Goal: Contribute content: Contribute content

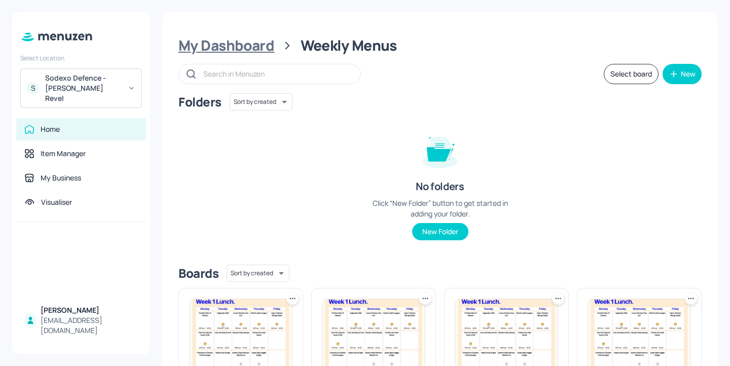
click at [262, 44] on div "My Dashboard" at bounding box center [227, 46] width 96 height 18
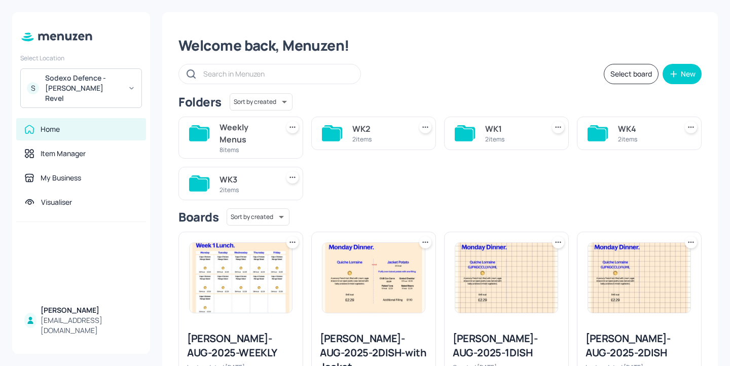
click at [643, 136] on div "2 items" at bounding box center [645, 139] width 55 height 9
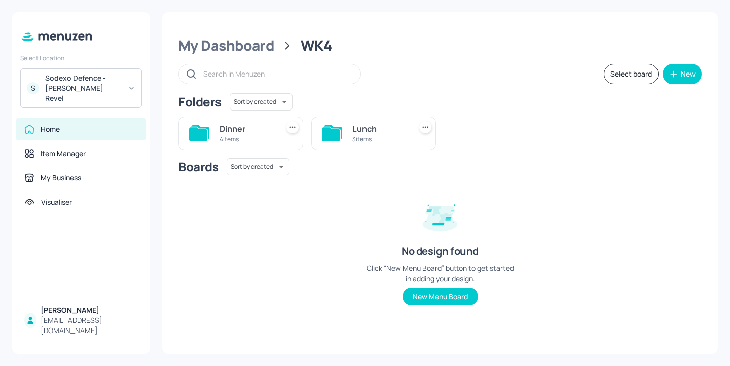
click at [284, 133] on div "Dinner 4 items" at bounding box center [241, 133] width 125 height 33
click at [253, 132] on div "Dinner" at bounding box center [247, 129] width 55 height 12
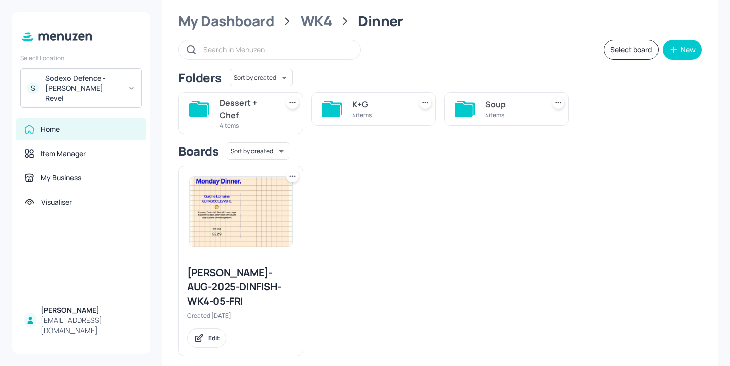
scroll to position [24, 0]
click at [395, 104] on div "K+G" at bounding box center [380, 104] width 55 height 12
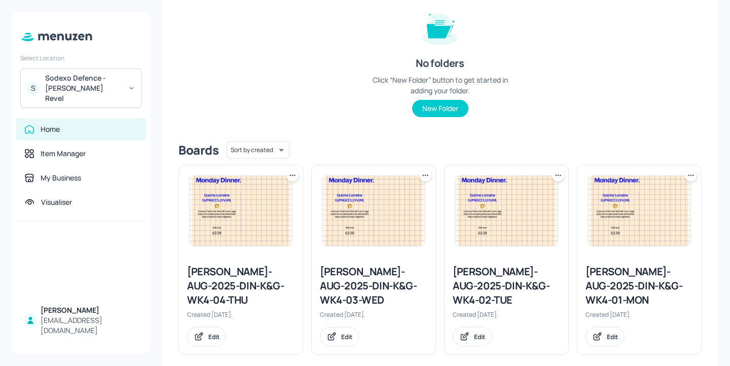
scroll to position [136, 0]
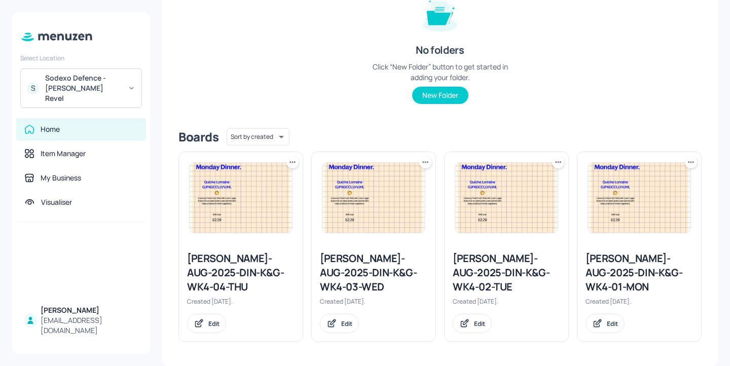
click at [497, 267] on div "[PERSON_NAME]-AUG-2025-DIN-K&G-WK4-02-TUE" at bounding box center [507, 273] width 108 height 43
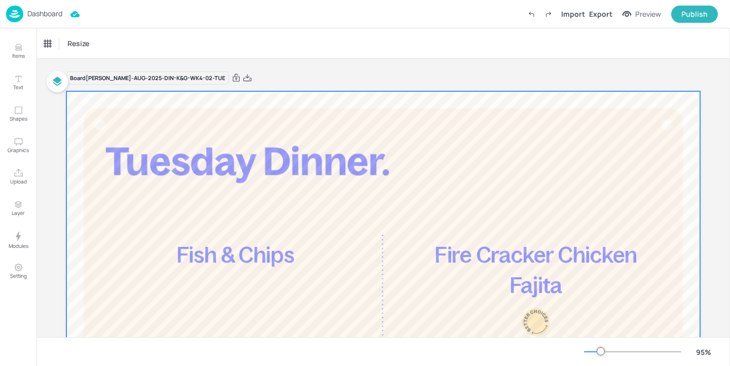
scroll to position [121, 0]
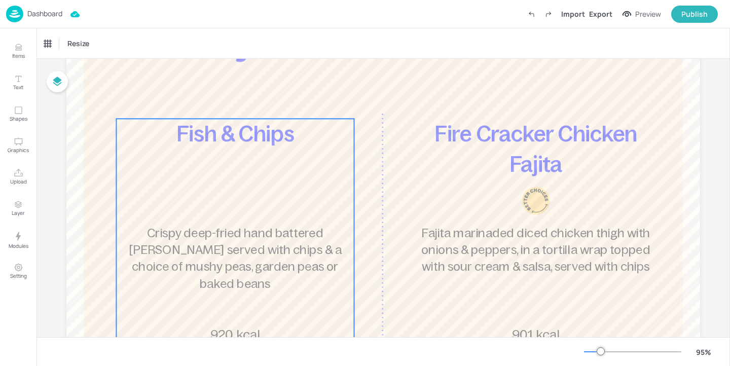
click at [299, 162] on div "Fish & Chips Crispy deep-fried hand battered [PERSON_NAME] served with chips & …" at bounding box center [235, 251] width 238 height 264
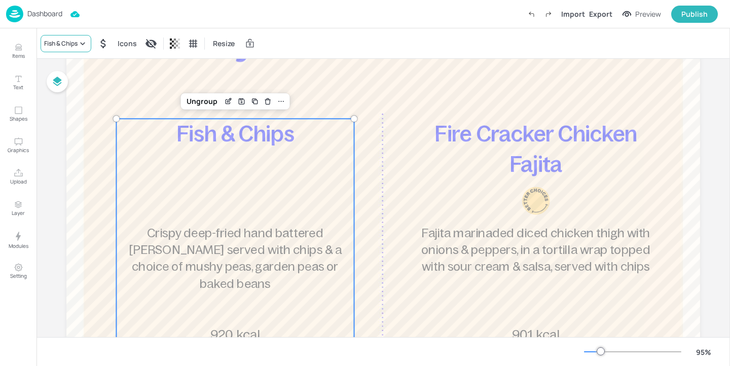
click at [70, 37] on div "Fish & Chips" at bounding box center [66, 43] width 51 height 17
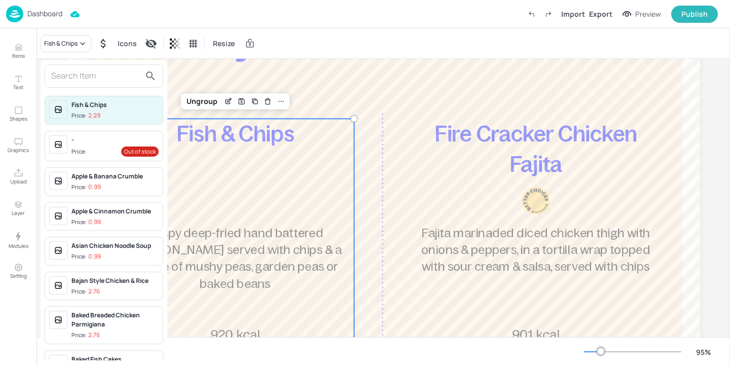
click at [105, 78] on input "text" at bounding box center [95, 76] width 89 height 16
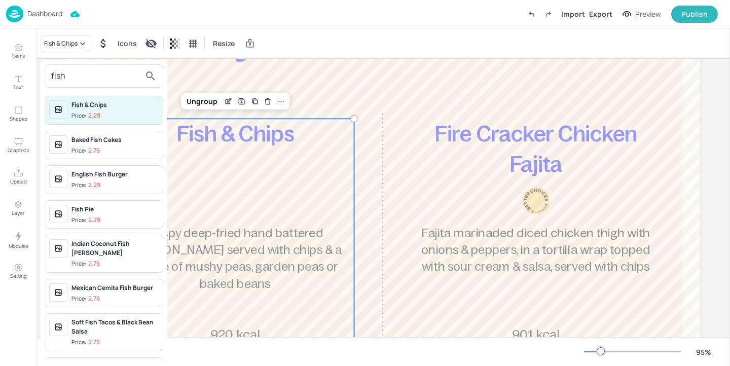
drag, startPoint x: 74, startPoint y: 73, endPoint x: 25, endPoint y: 73, distance: 48.7
click at [25, 73] on div "fish Fish & Chips Price: 2.29 Baked Fish Cakes Price: 2.76 English Fish Burger …" at bounding box center [365, 185] width 730 height 362
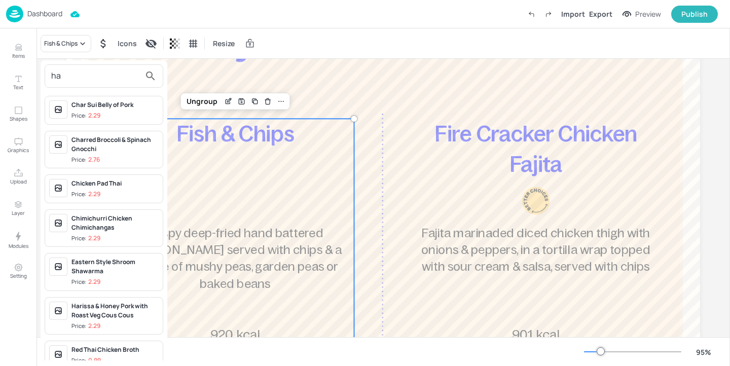
type input "h"
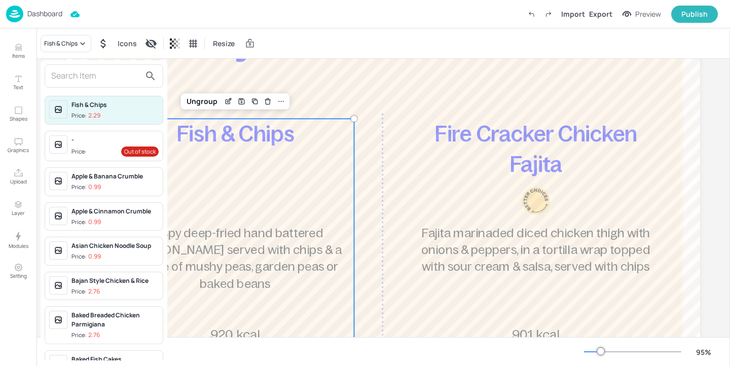
click at [22, 52] on div at bounding box center [365, 183] width 730 height 366
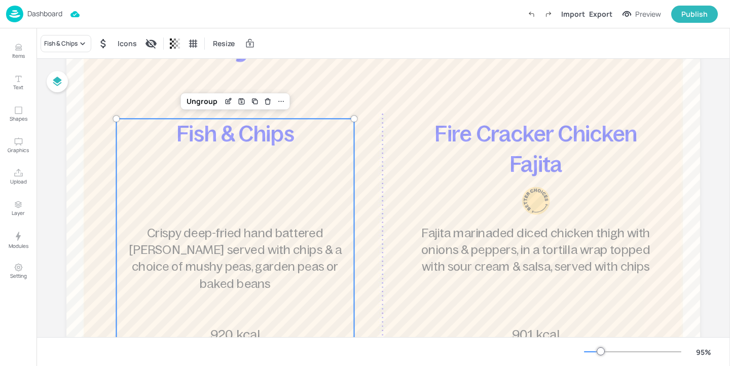
click at [18, 52] on div "Fish & Chips Price: 2.29 - Price: Out of stock Apple & Banana Crumble Price: 0.…" at bounding box center [365, 185] width 730 height 362
click at [14, 52] on p "Items" at bounding box center [18, 55] width 13 height 7
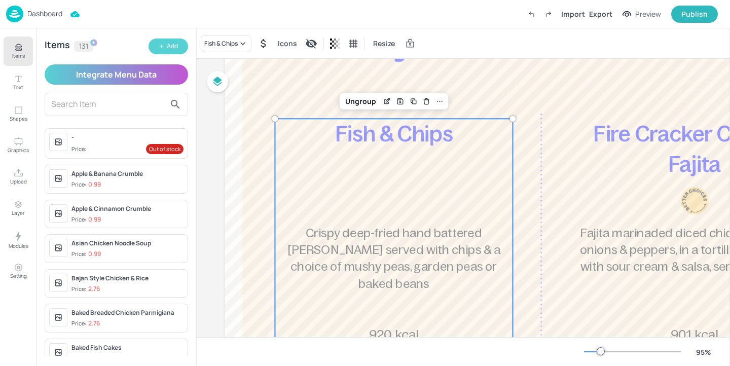
click at [180, 51] on button "Add" at bounding box center [169, 47] width 40 height 16
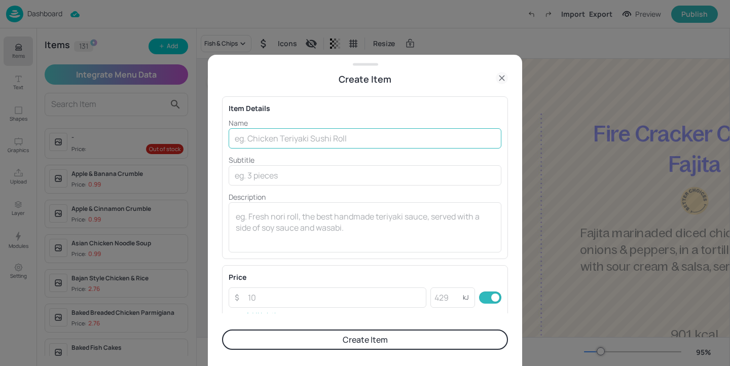
click at [271, 139] on input "text" at bounding box center [365, 138] width 273 height 20
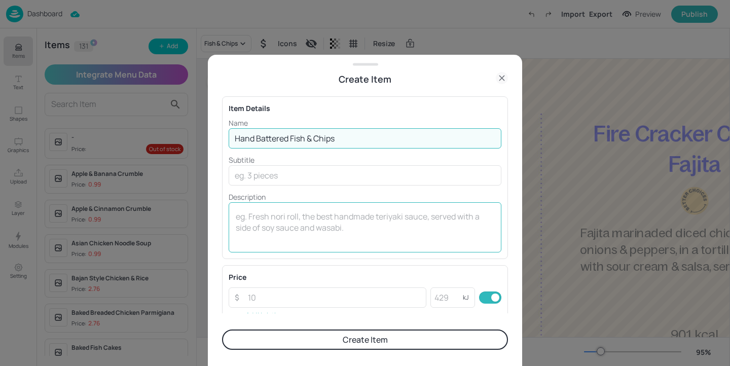
type input "Hand Battered Fish & Chips"
click at [316, 223] on textarea at bounding box center [365, 227] width 259 height 33
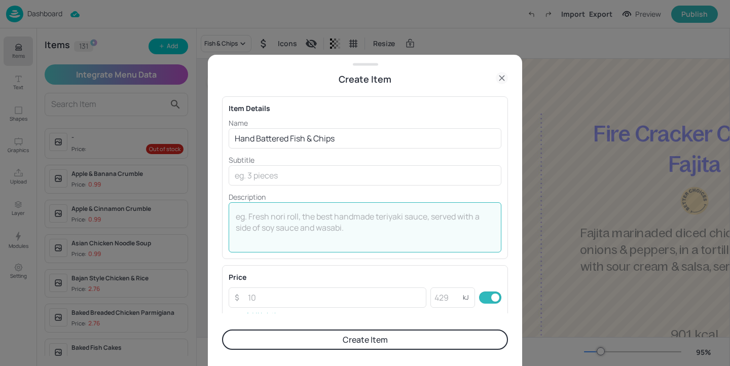
paste textarea "Fish & Chips"
drag, startPoint x: 325, startPoint y: 211, endPoint x: 116, endPoint y: 188, distance: 210.7
click at [116, 188] on div "Create Item Item Details Name Hand Battered Fish & Chips ​ Subtitle ​ Descripti…" at bounding box center [365, 183] width 730 height 366
paste textarea "Crispy deep fried battered [PERSON_NAME] fillet served with chips & peas."
click at [475, 215] on textarea "Crispy deep fried battered [PERSON_NAME] fillet served with chips & peas." at bounding box center [365, 227] width 259 height 33
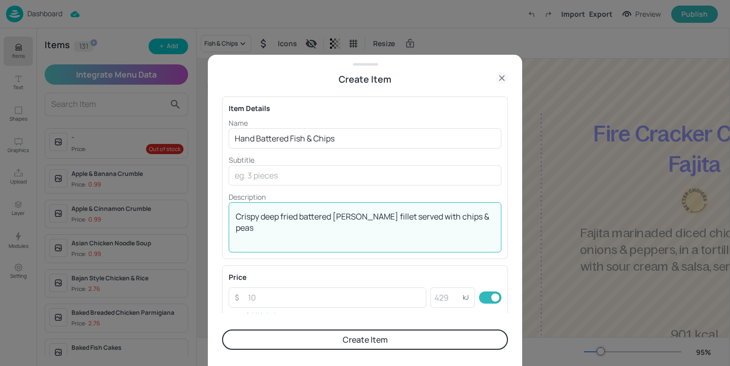
type textarea "Crispy deep fried battered [PERSON_NAME] fillet served with chips & peas"
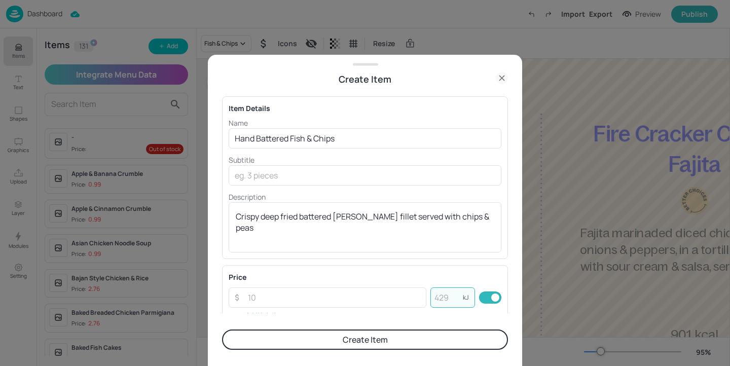
click at [443, 294] on input "number" at bounding box center [447, 298] width 32 height 20
paste input "926"
type input "926"
click at [289, 300] on input "number" at bounding box center [334, 298] width 185 height 20
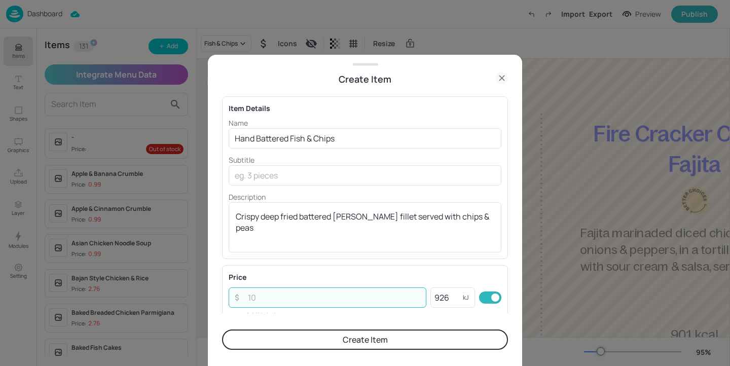
paste input "2.76"
type input "2.76"
click at [310, 343] on button "Create Item" at bounding box center [365, 340] width 286 height 20
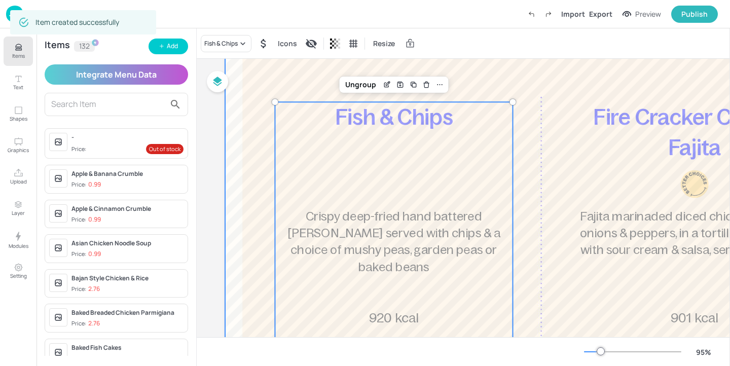
scroll to position [139, 0]
click at [221, 45] on div "Fish & Chips" at bounding box center [220, 43] width 33 height 9
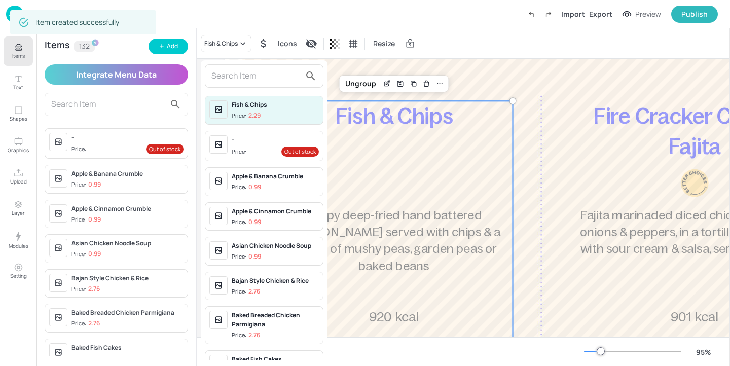
click at [246, 76] on input "text" at bounding box center [256, 76] width 89 height 16
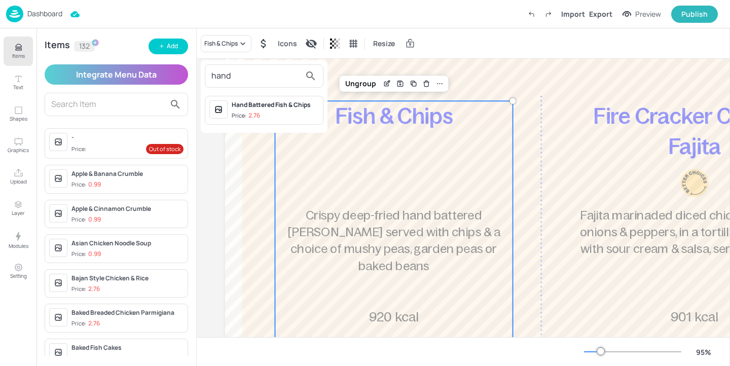
type input "hand"
click at [289, 110] on div "Hand Battered Fish & Chips Price: 2.76" at bounding box center [275, 110] width 87 height 20
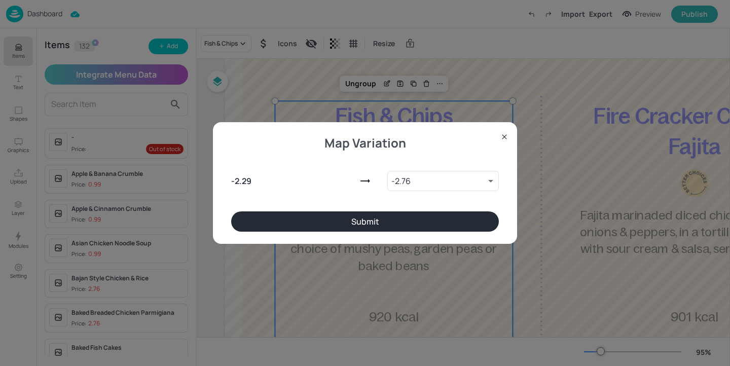
click at [390, 221] on button "Submit" at bounding box center [365, 222] width 268 height 20
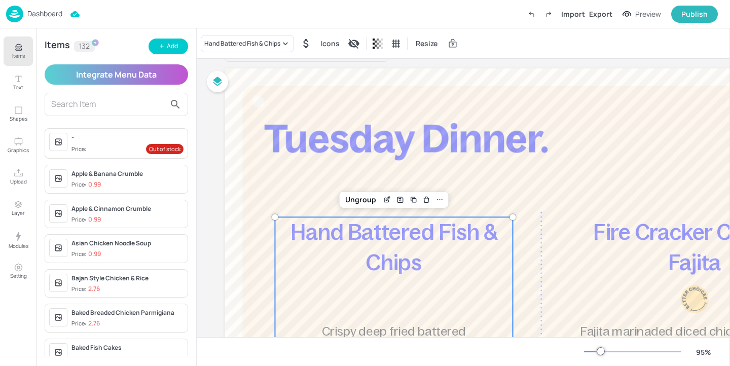
scroll to position [0, 0]
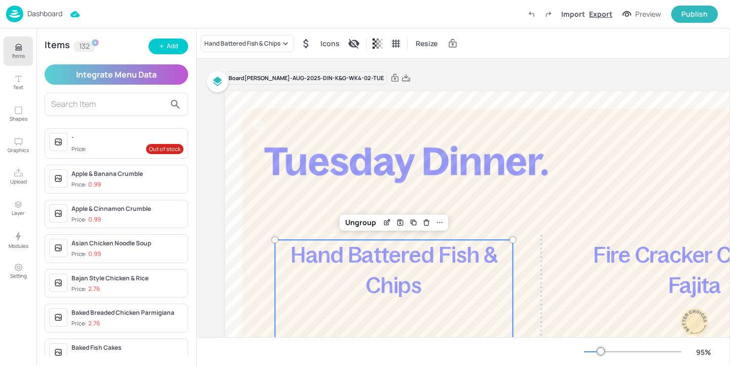
click at [609, 15] on div "Export" at bounding box center [600, 14] width 23 height 11
